Goal: Check status: Check status

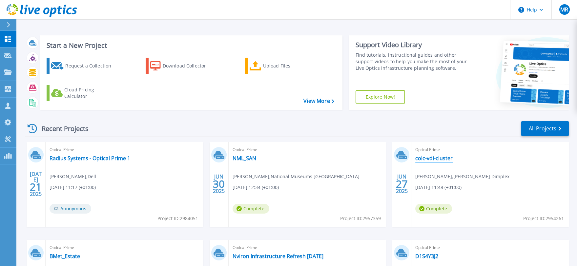
click at [430, 158] on link "colc-vdi-cluster" at bounding box center [433, 158] width 37 height 7
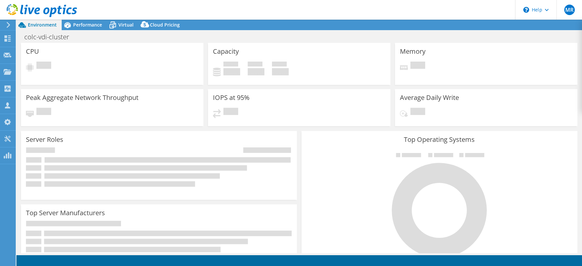
select select "USD"
